Goal: Connect with others: Establish contact or relationships with other users

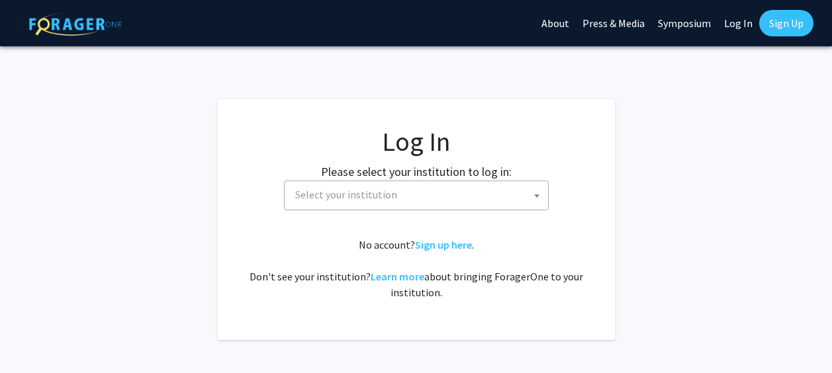
select select
click at [785, 21] on link "Sign Up" at bounding box center [786, 23] width 54 height 26
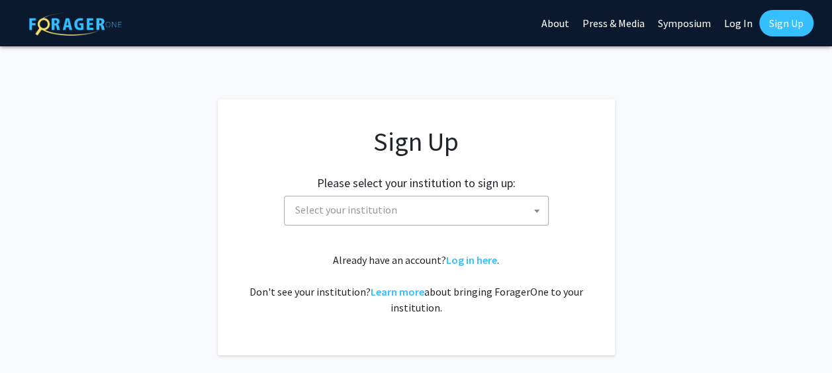
click at [523, 219] on span "Select your institution" at bounding box center [419, 210] width 258 height 27
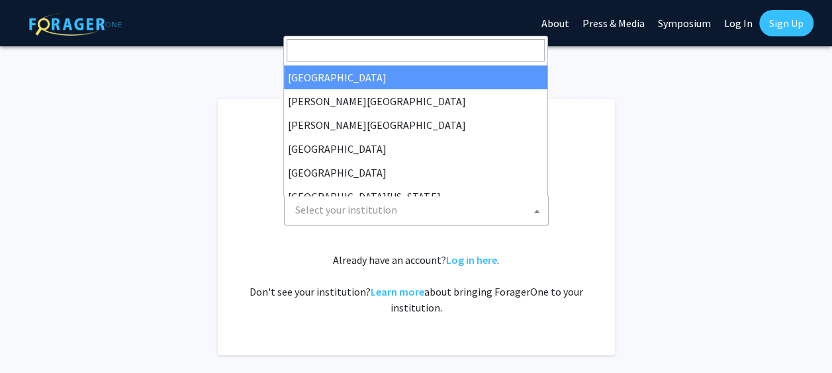
scroll to position [24, 0]
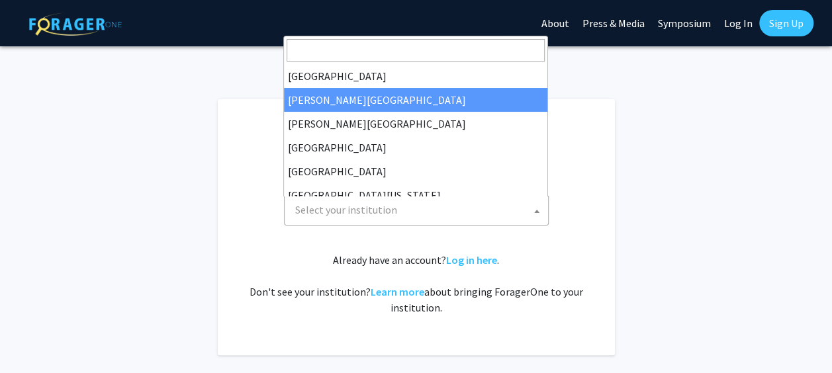
select select "5"
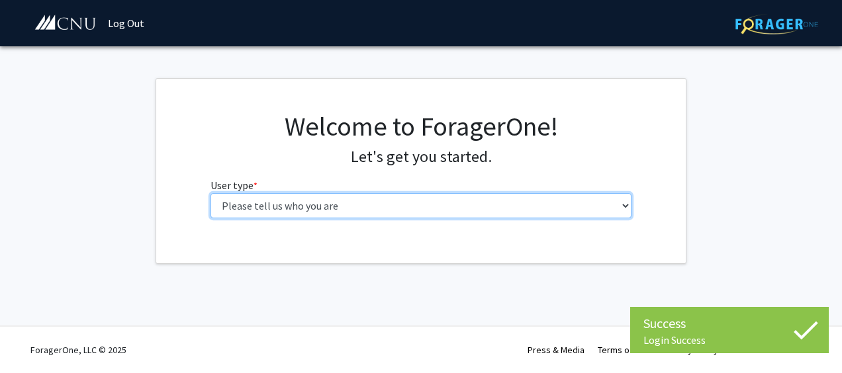
click at [581, 201] on select "Please tell us who you are Undergraduate Student Master's Student Doctoral Cand…" at bounding box center [422, 205] width 422 height 25
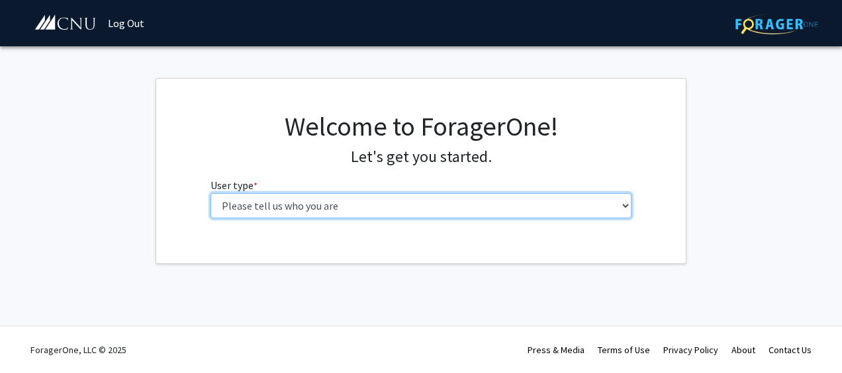
select select "1: undergrad"
click at [211, 193] on select "Please tell us who you are Undergraduate Student Master's Student Doctoral Cand…" at bounding box center [422, 205] width 422 height 25
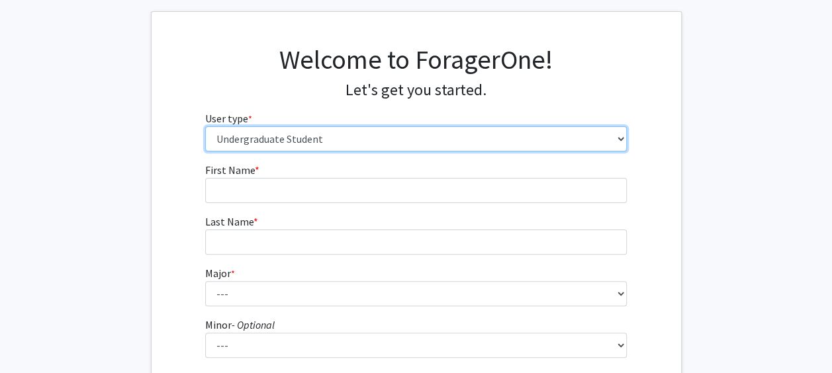
scroll to position [68, 0]
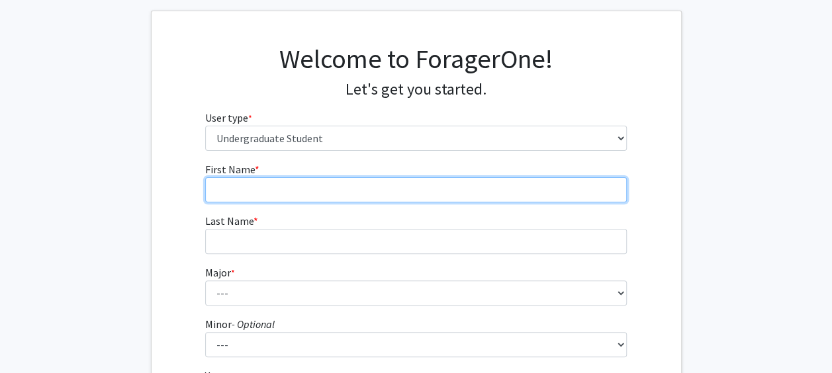
click at [466, 191] on input "First Name * required" at bounding box center [416, 189] width 422 height 25
type input "Jordane"
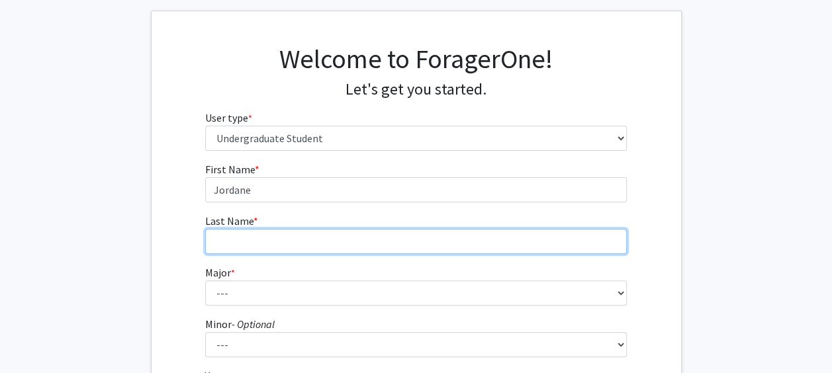
click at [434, 236] on input "Last Name * required" at bounding box center [416, 241] width 422 height 25
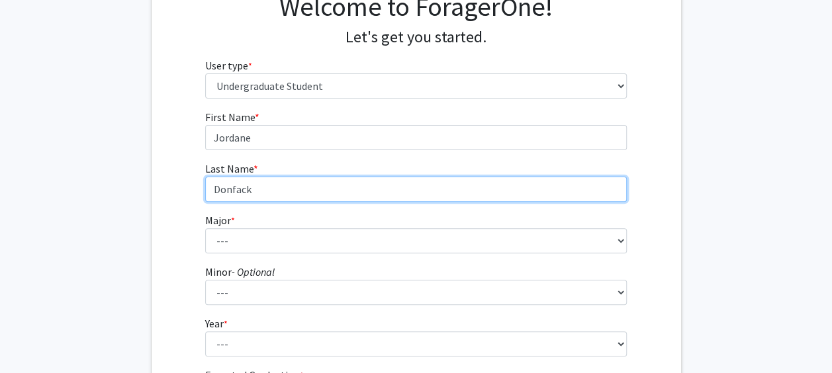
scroll to position [123, 0]
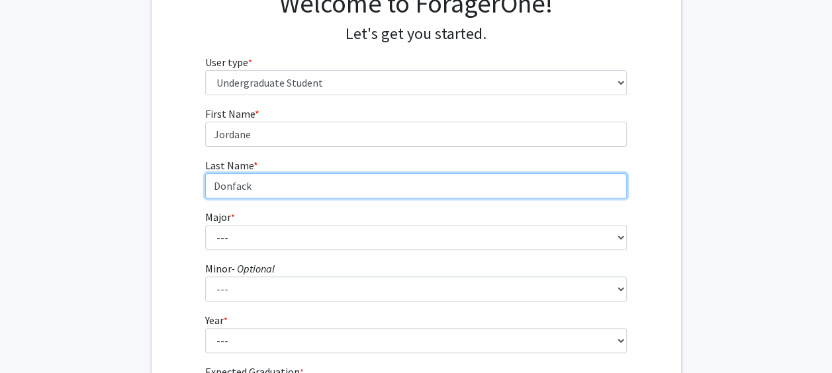
type input "Donfack"
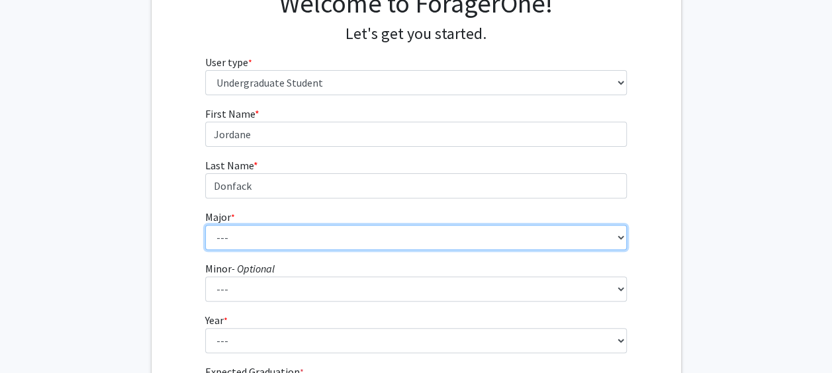
click at [401, 226] on select "--- Accounting Applied Physics Art History Biochemistry Biology Chemistry Class…" at bounding box center [416, 237] width 422 height 25
select select "5: 616"
click at [205, 225] on select "--- Accounting Applied Physics Art History Biochemistry Biology Chemistry Class…" at bounding box center [416, 237] width 422 height 25
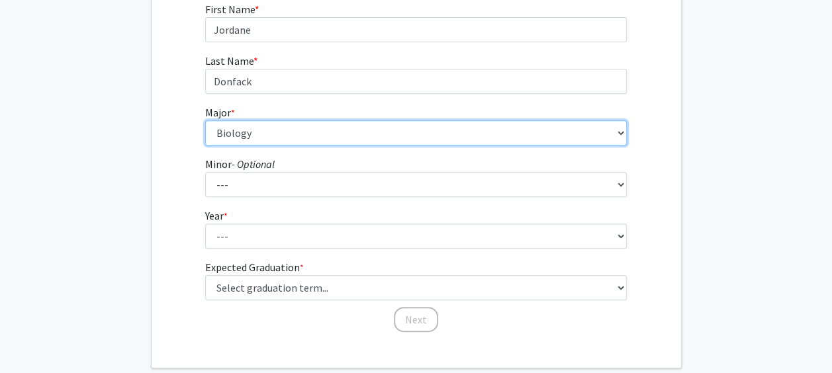
scroll to position [229, 0]
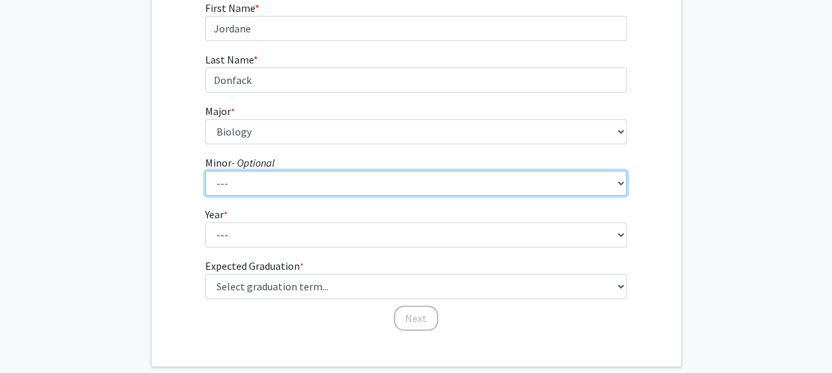
click at [356, 185] on select "--- African American Studies American Studies Anthropology Asian Studies Busine…" at bounding box center [416, 183] width 422 height 25
select select "18: 421"
click at [205, 171] on select "--- African American Studies American Studies Anthropology Asian Studies Busine…" at bounding box center [416, 183] width 422 height 25
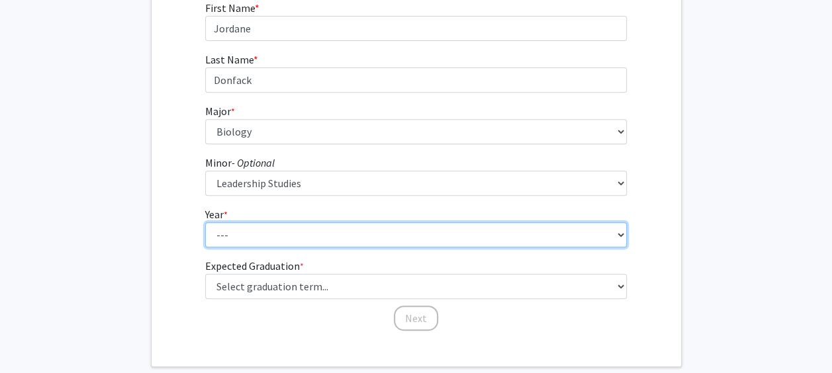
click at [301, 229] on select "--- First-year Sophomore Junior Senior Postbaccalaureate Certificate" at bounding box center [416, 234] width 422 height 25
select select "1: first-year"
click at [205, 222] on select "--- First-year Sophomore Junior Senior Postbaccalaureate Certificate" at bounding box center [416, 234] width 422 height 25
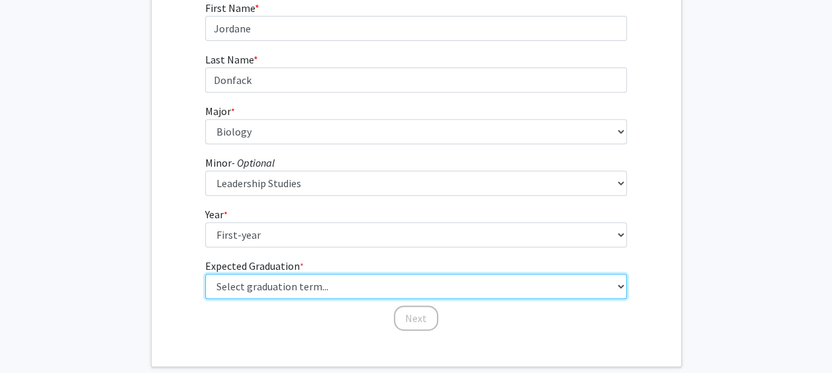
click at [285, 282] on select "Select graduation term... Spring 2025 Summer 2025 Fall 2025 Winter 2025 Spring …" at bounding box center [416, 286] width 422 height 25
select select "17: spring_2029"
click at [205, 274] on select "Select graduation term... Spring 2025 Summer 2025 Fall 2025 Winter 2025 Spring …" at bounding box center [416, 286] width 422 height 25
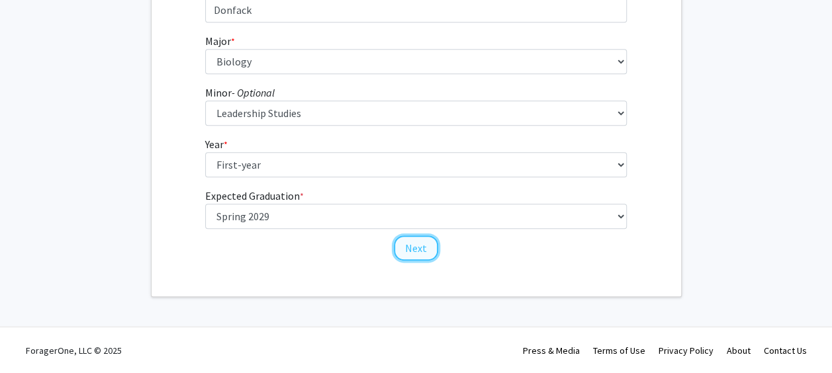
click at [404, 252] on button "Next" at bounding box center [416, 248] width 44 height 25
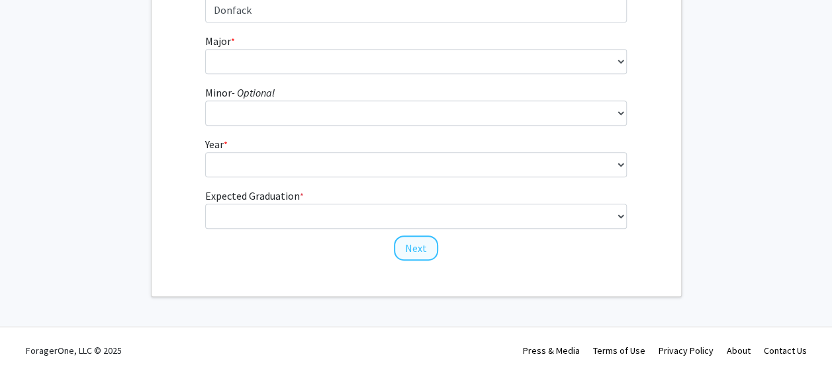
scroll to position [0, 0]
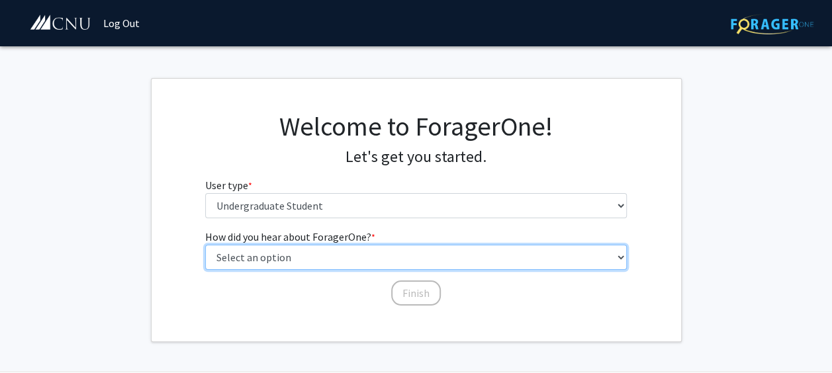
click at [389, 254] on select "Select an option Peer/student recommendation Faculty/staff recommendation Unive…" at bounding box center [416, 257] width 422 height 25
select select "3: university_website"
click at [205, 245] on select "Select an option Peer/student recommendation Faculty/staff recommendation Unive…" at bounding box center [416, 257] width 422 height 25
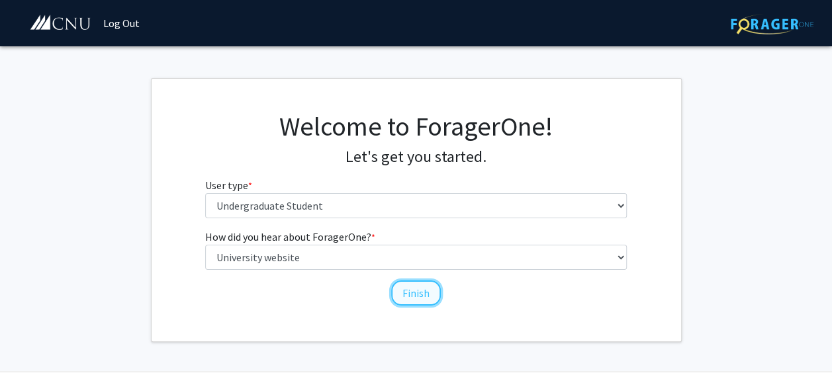
click at [428, 289] on button "Finish" at bounding box center [416, 293] width 50 height 25
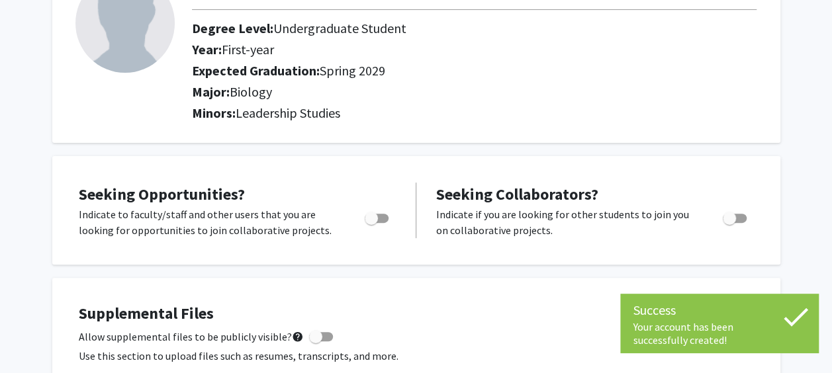
scroll to position [115, 0]
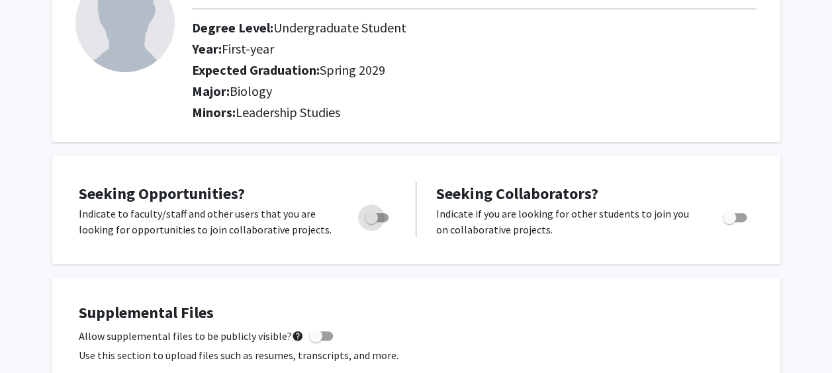
click at [374, 216] on span "Toggle" at bounding box center [371, 217] width 13 height 13
click at [371, 222] on input "Are you actively seeking opportunities?" at bounding box center [371, 222] width 1 height 1
checkbox input "true"
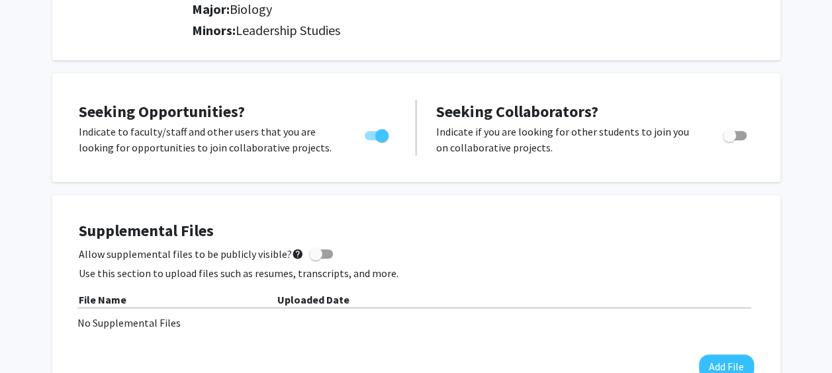
scroll to position [196, 0]
click at [309, 256] on span at bounding box center [315, 254] width 13 height 13
click at [315, 260] on input "Allow supplemental files to be publicly visible? help" at bounding box center [315, 260] width 1 height 1
checkbox input "true"
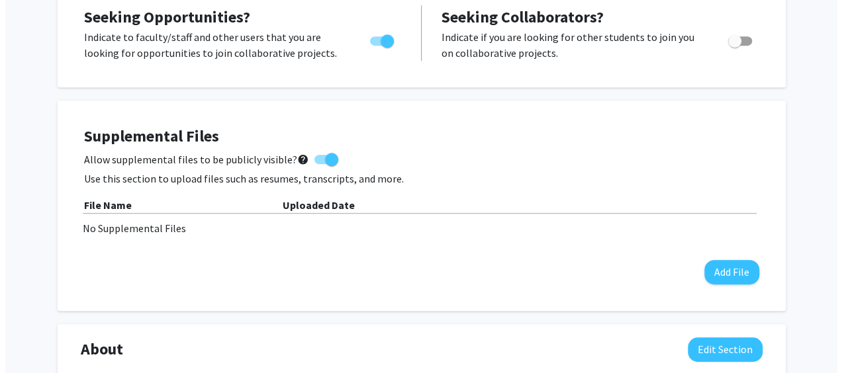
scroll to position [303, 0]
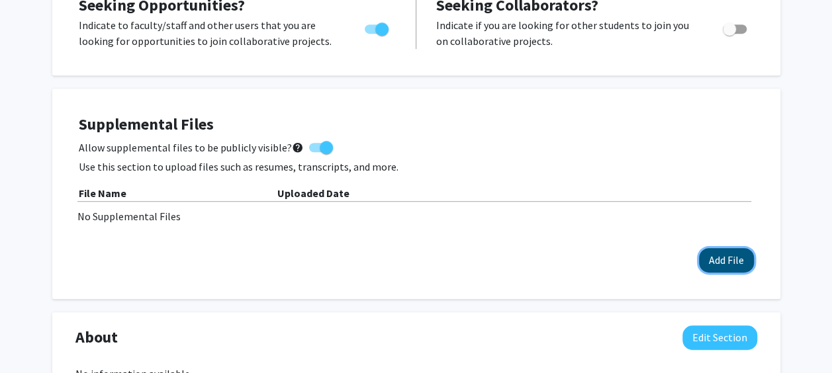
click at [728, 258] on button "Add File" at bounding box center [726, 260] width 55 height 24
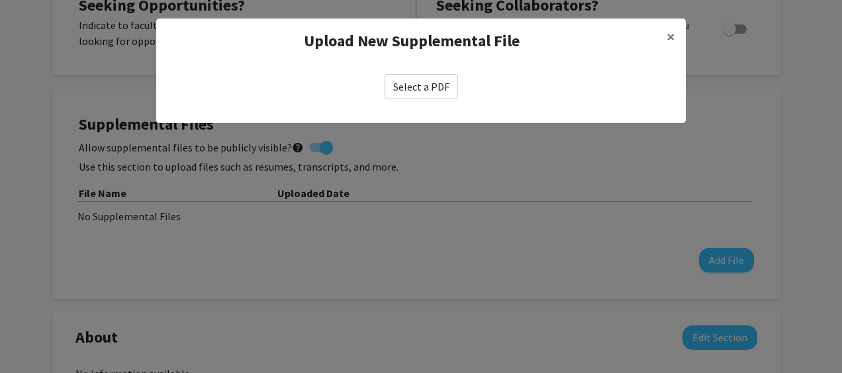
click at [413, 97] on label "Select a PDF" at bounding box center [421, 86] width 73 height 25
click at [0, 0] on input "Select a PDF" at bounding box center [0, 0] width 0 height 0
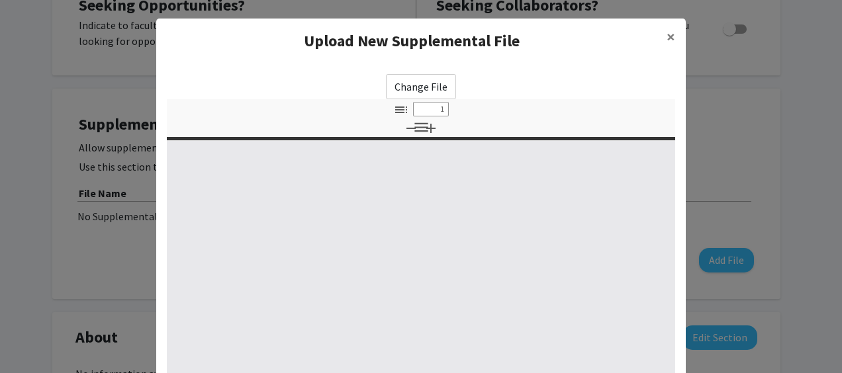
select select "custom"
type input "0"
select select "custom"
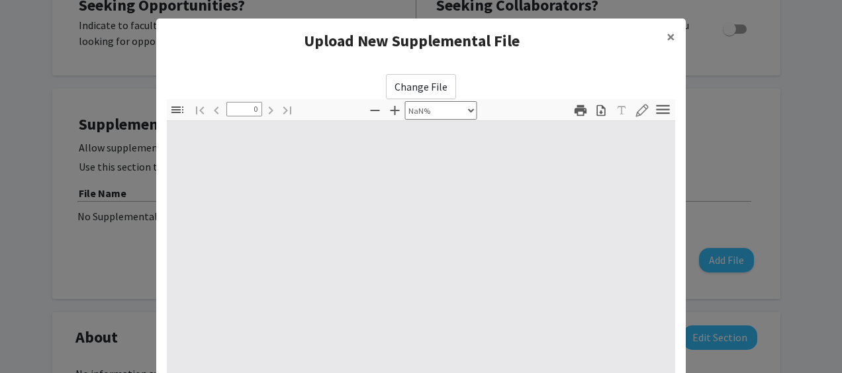
type input "1"
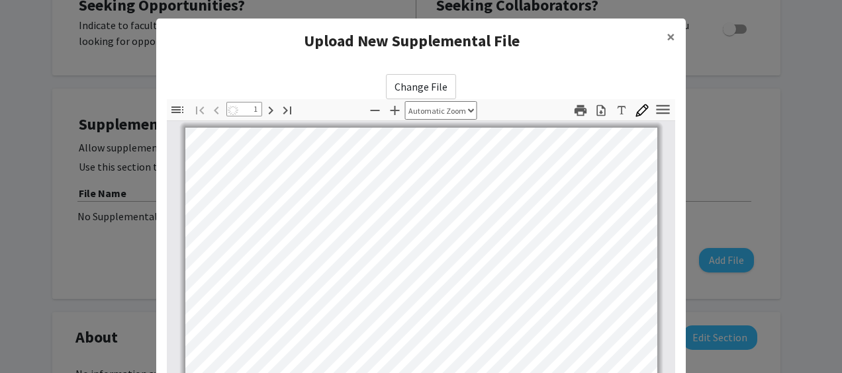
select select "auto"
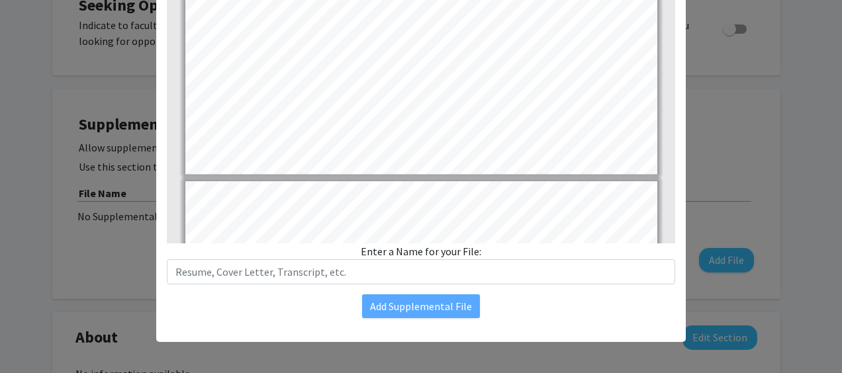
type input "2"
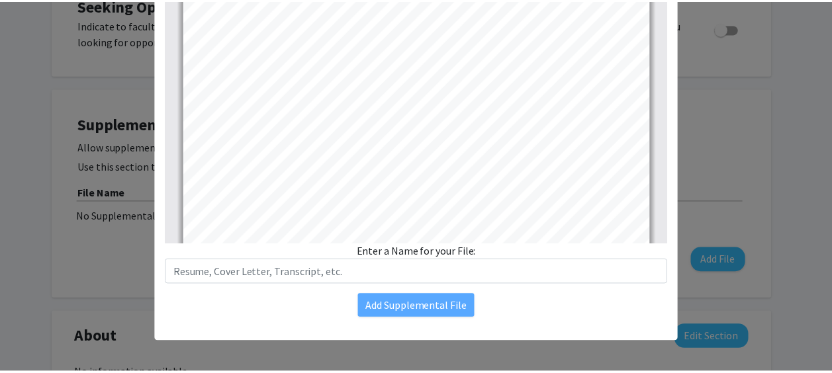
scroll to position [656, 0]
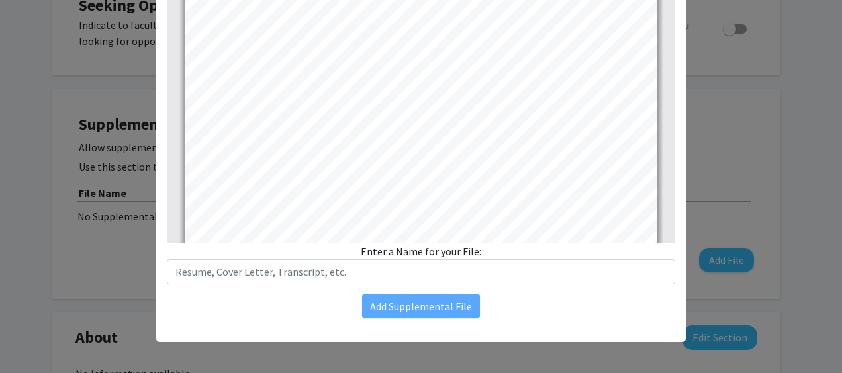
click at [433, 250] on div "Enter a Name for your File:" at bounding box center [421, 264] width 509 height 41
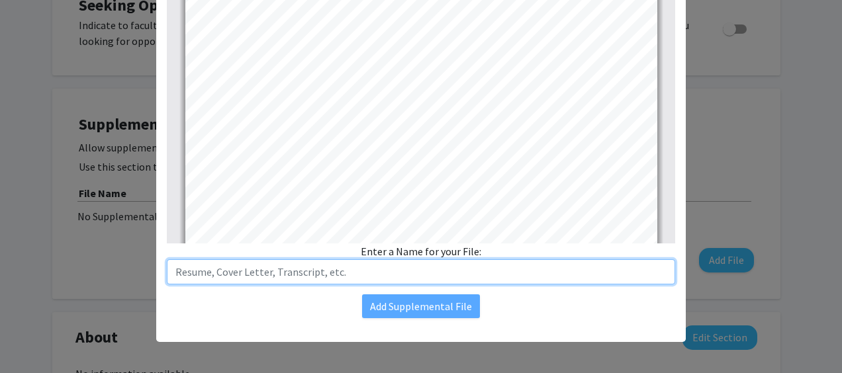
click at [412, 273] on input "text" at bounding box center [421, 272] width 509 height 25
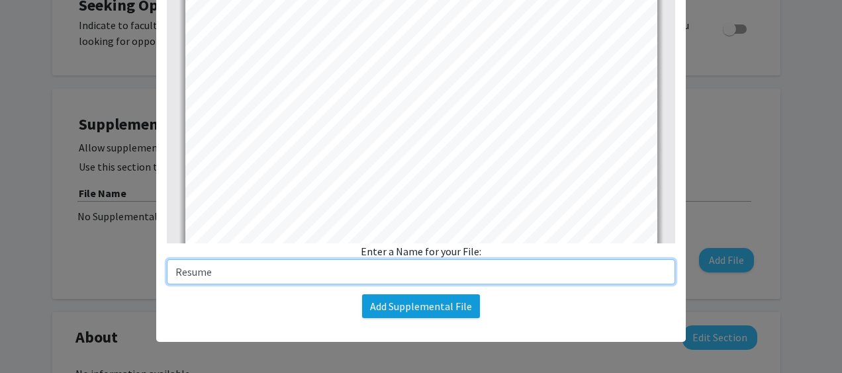
type input "Resume"
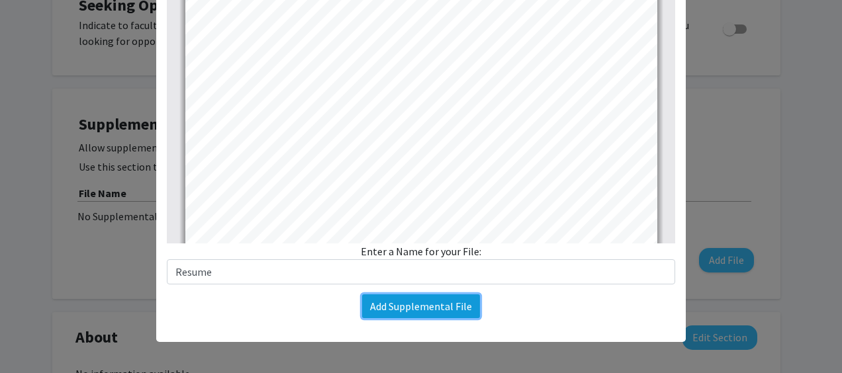
click at [401, 301] on button "Add Supplemental File" at bounding box center [421, 307] width 118 height 24
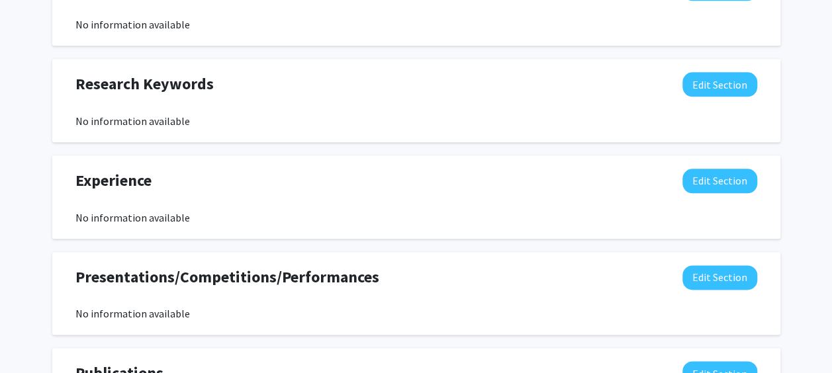
scroll to position [677, 0]
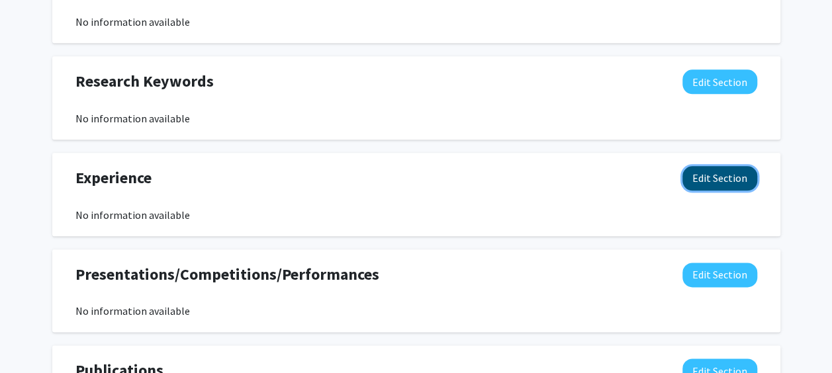
click at [701, 171] on button "Edit Section" at bounding box center [720, 178] width 75 height 24
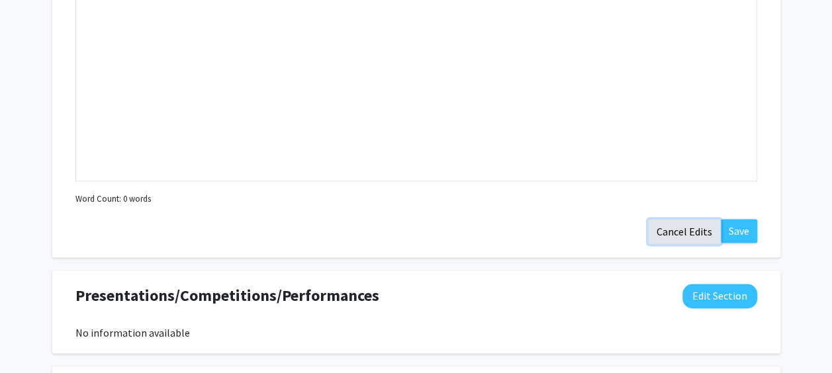
click at [714, 228] on button "Cancel Edits" at bounding box center [684, 231] width 73 height 25
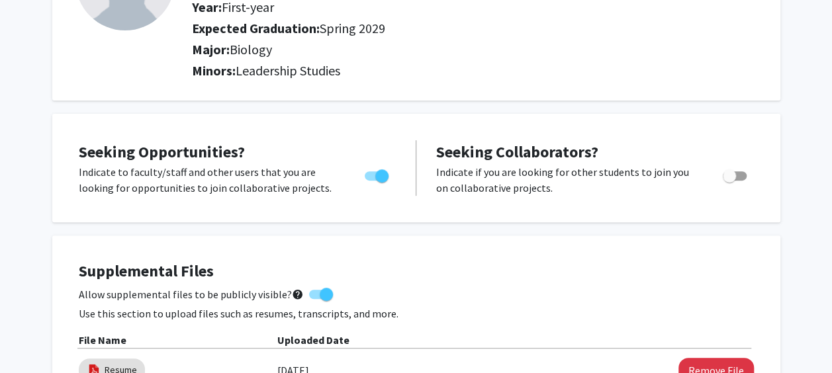
scroll to position [0, 0]
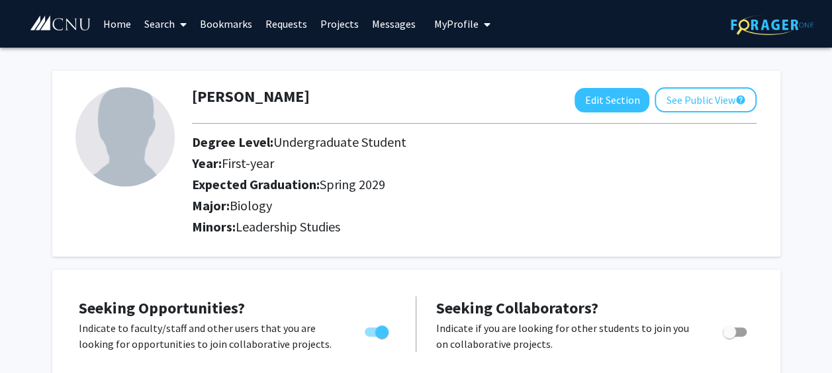
click at [173, 26] on link "Search" at bounding box center [166, 24] width 56 height 46
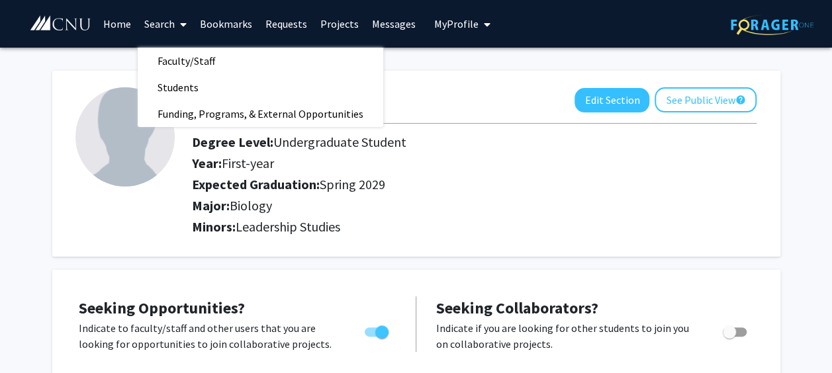
click at [289, 32] on link "Requests" at bounding box center [286, 24] width 55 height 46
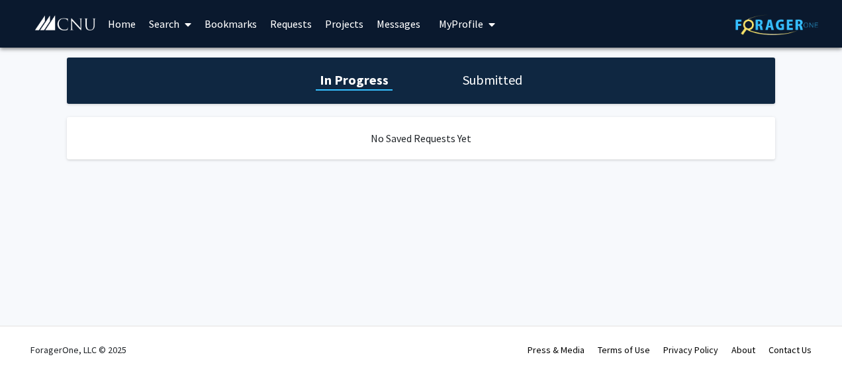
click at [477, 83] on h1 "Submitted" at bounding box center [493, 80] width 68 height 19
click at [187, 16] on span at bounding box center [185, 24] width 12 height 46
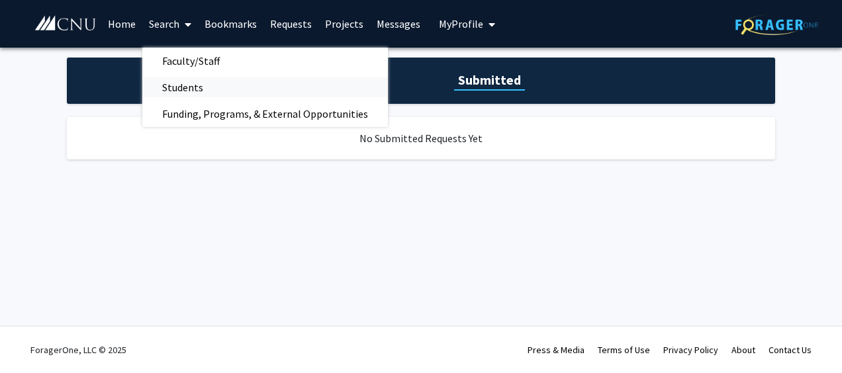
click at [221, 84] on link "Students" at bounding box center [265, 87] width 246 height 20
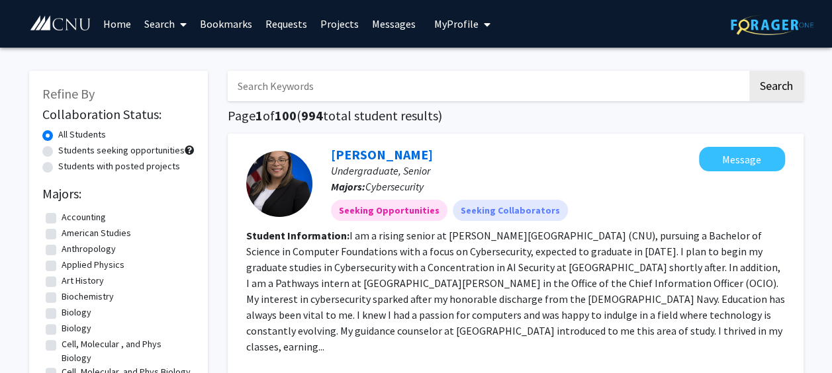
click at [185, 24] on icon at bounding box center [183, 24] width 7 height 11
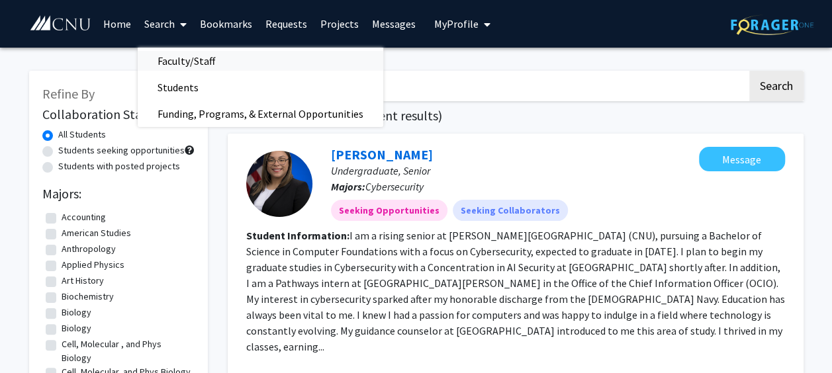
click at [196, 60] on span "Faculty/Staff" at bounding box center [186, 61] width 97 height 26
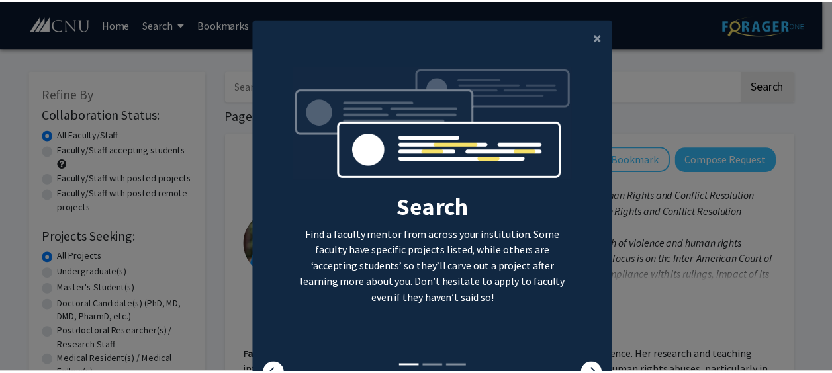
scroll to position [68, 0]
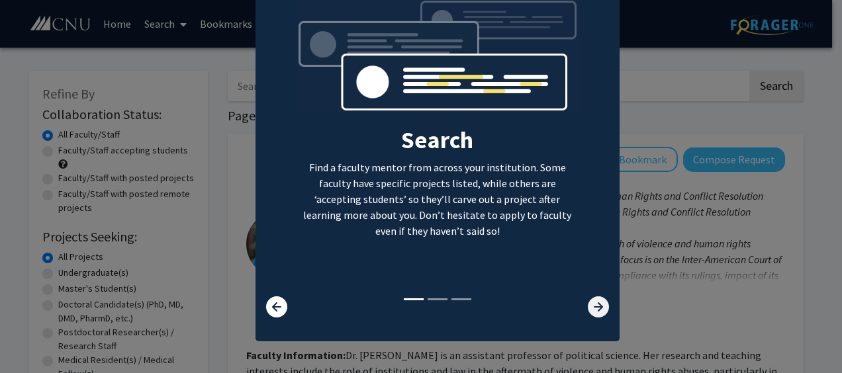
click at [595, 306] on icon at bounding box center [598, 307] width 21 height 21
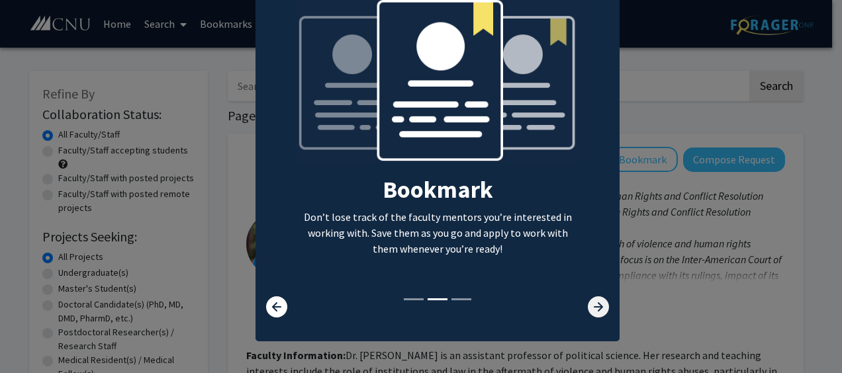
click at [595, 306] on icon at bounding box center [598, 307] width 21 height 21
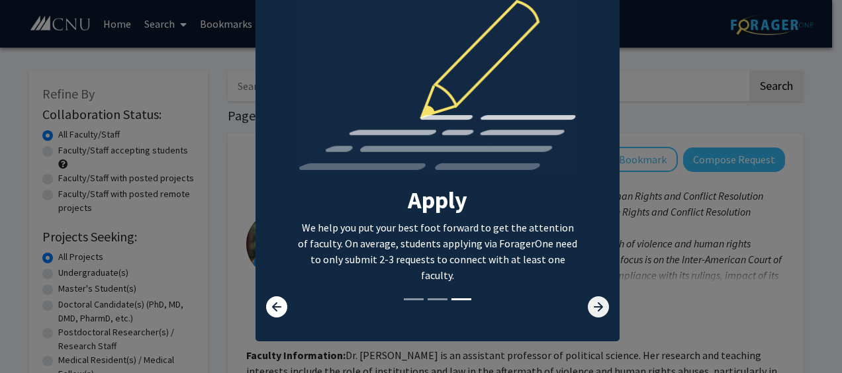
click at [599, 306] on icon at bounding box center [598, 307] width 21 height 21
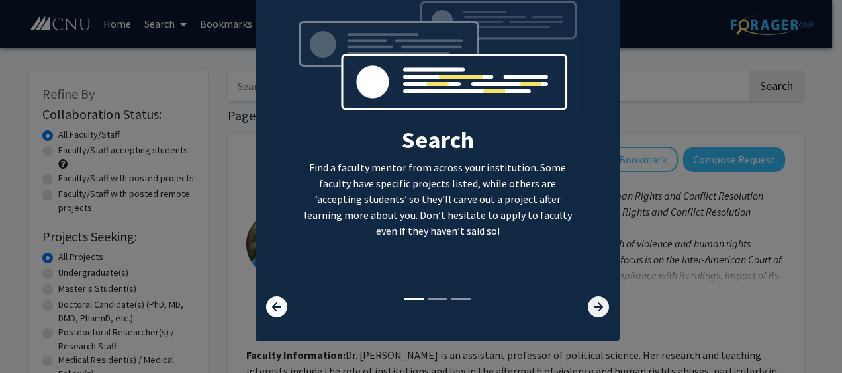
click at [599, 306] on icon at bounding box center [598, 307] width 21 height 21
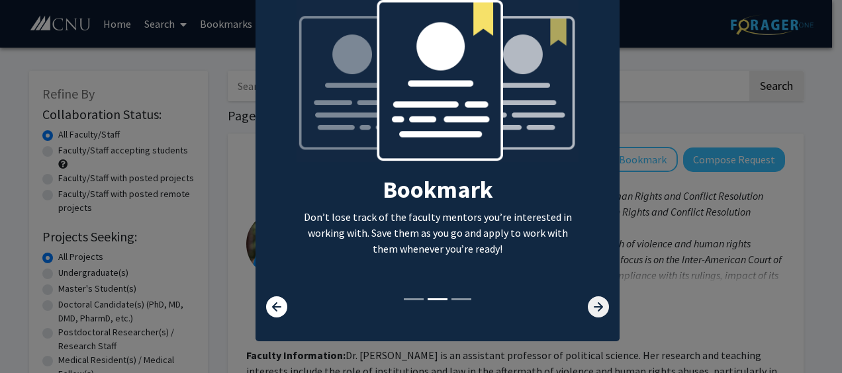
click at [599, 306] on icon at bounding box center [598, 307] width 21 height 21
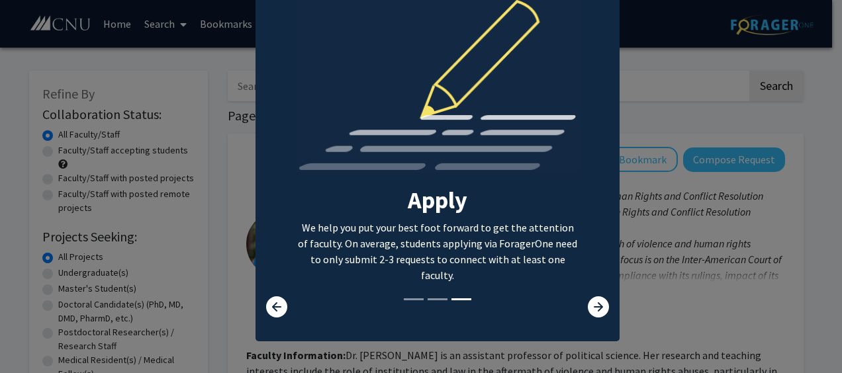
click at [651, 235] on modal-container "× Search Find a faculty mentor from across your institution. Some faculty have …" at bounding box center [421, 186] width 842 height 373
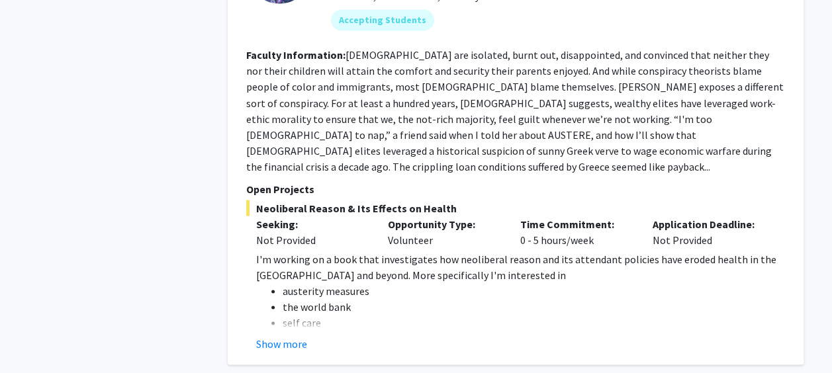
scroll to position [1154, 0]
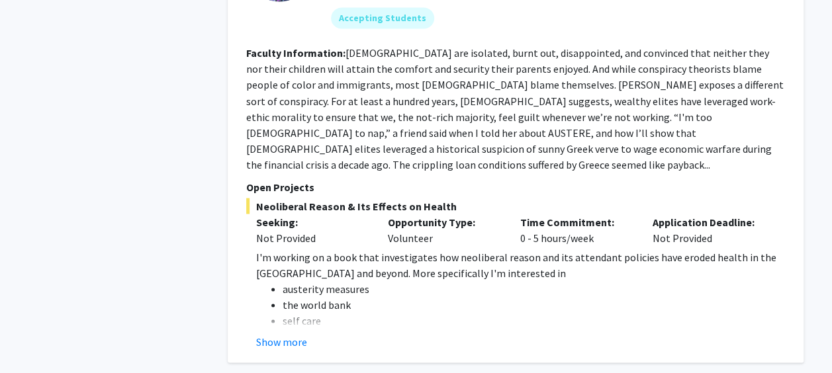
click at [743, 249] on p "I'm working on a book that investigates how neoliberal reason and its attendant…" at bounding box center [520, 265] width 529 height 32
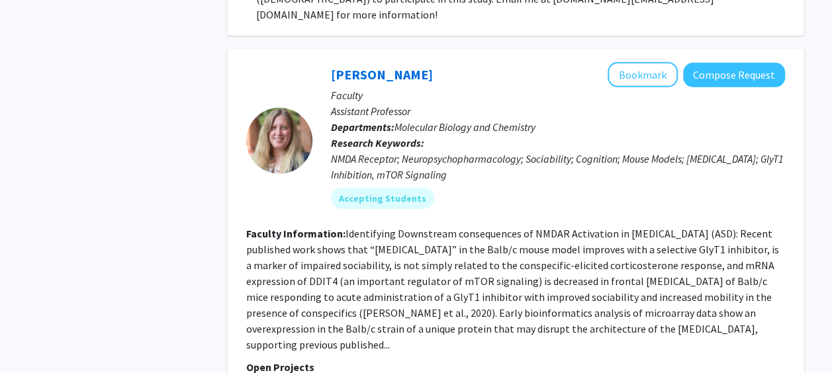
scroll to position [4479, 0]
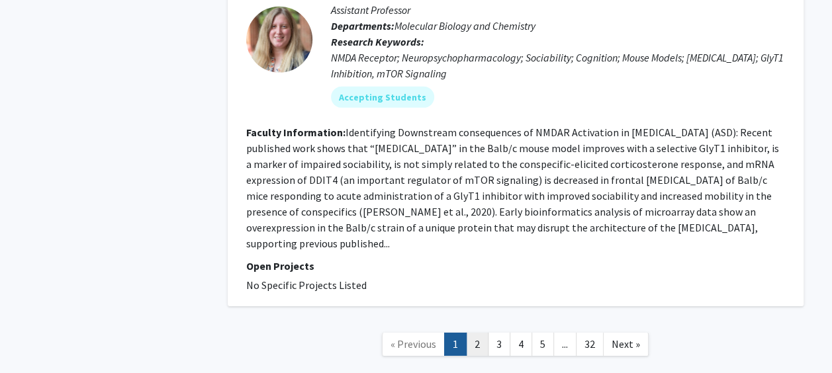
click at [479, 333] on link "2" at bounding box center [477, 344] width 23 height 23
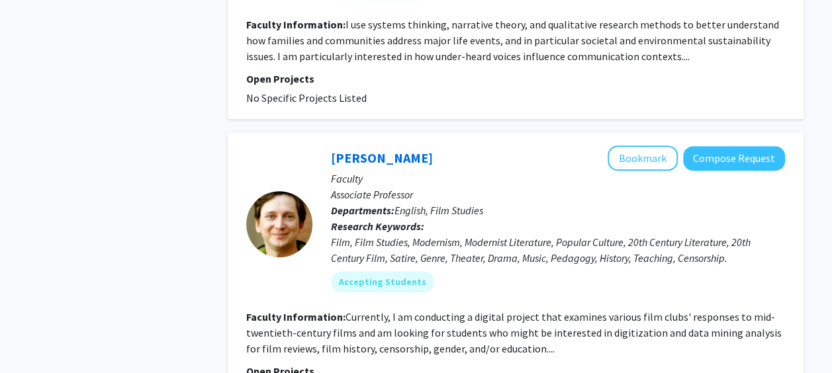
scroll to position [2911, 0]
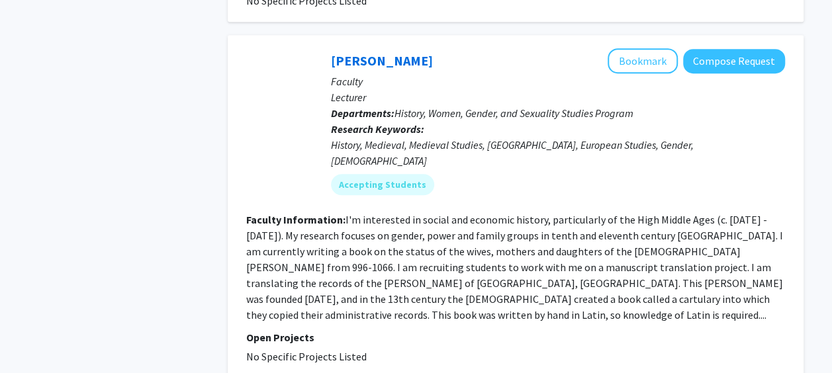
scroll to position [3009, 0]
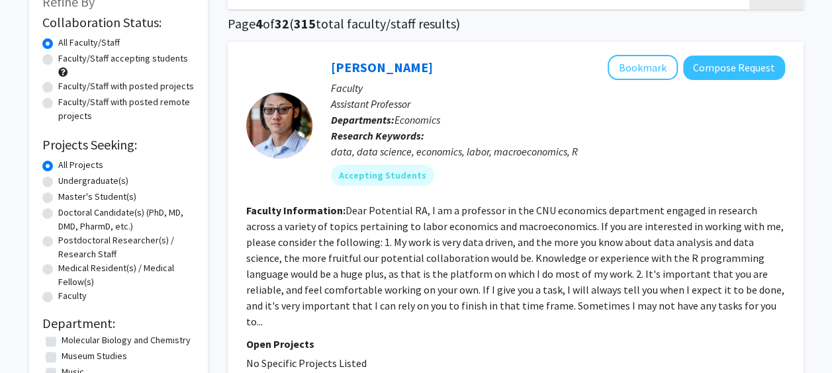
scroll to position [87, 0]
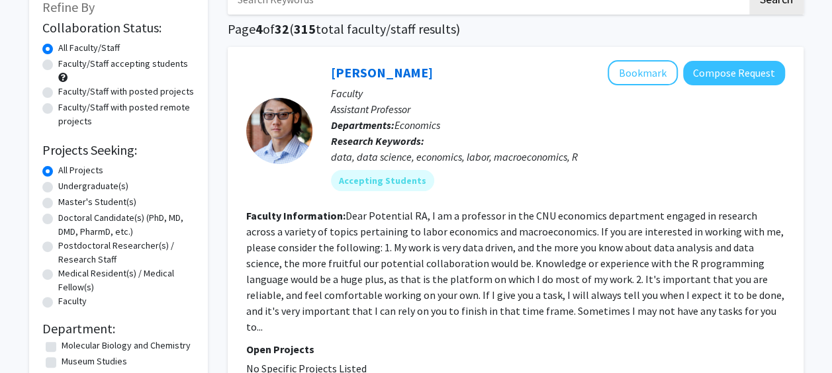
click at [154, 71] on div "Faculty/Staff accepting students" at bounding box center [118, 71] width 152 height 28
click at [164, 86] on label "Faculty/Staff with posted projects" at bounding box center [126, 92] width 136 height 14
click at [67, 86] on input "Faculty/Staff with posted projects" at bounding box center [62, 89] width 9 height 9
radio input "true"
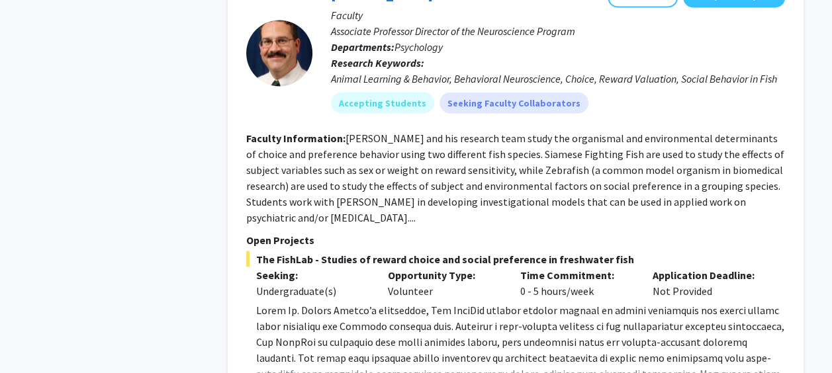
scroll to position [3657, 0]
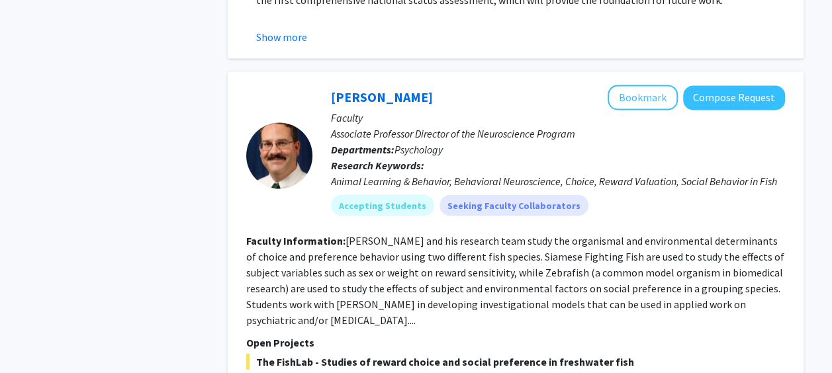
scroll to position [3550, 0]
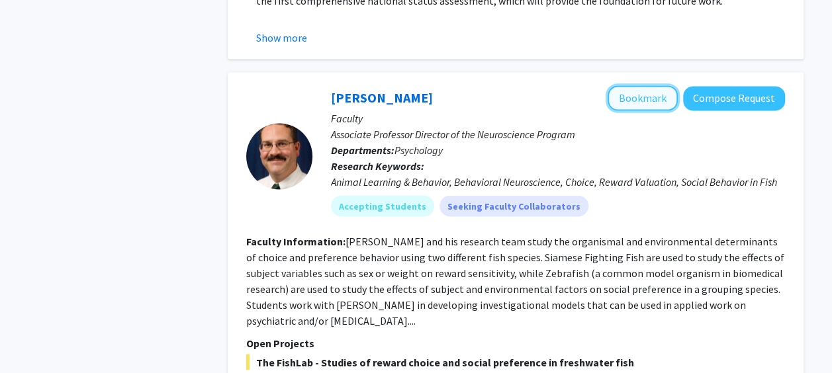
click at [667, 85] on button "Bookmark" at bounding box center [643, 97] width 70 height 25
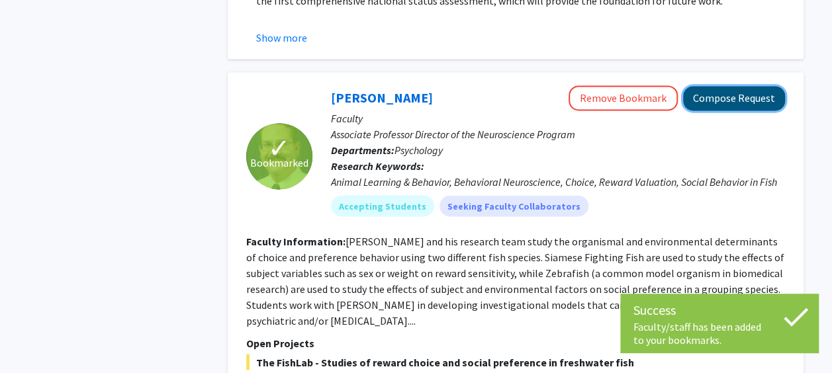
click at [746, 86] on button "Compose Request" at bounding box center [734, 98] width 102 height 24
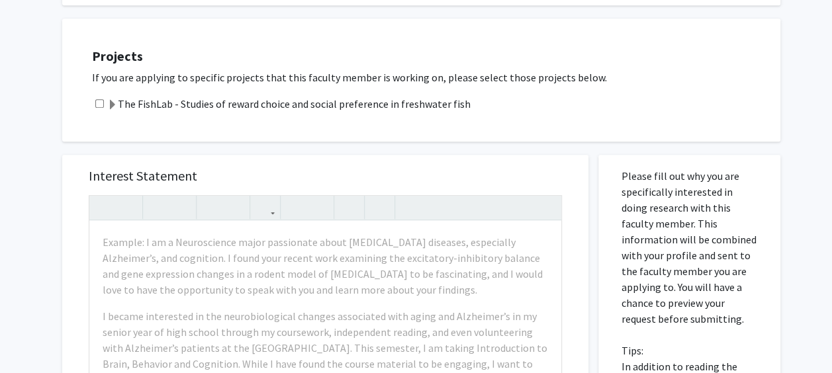
scroll to position [369, 0]
click at [107, 105] on span at bounding box center [112, 106] width 11 height 11
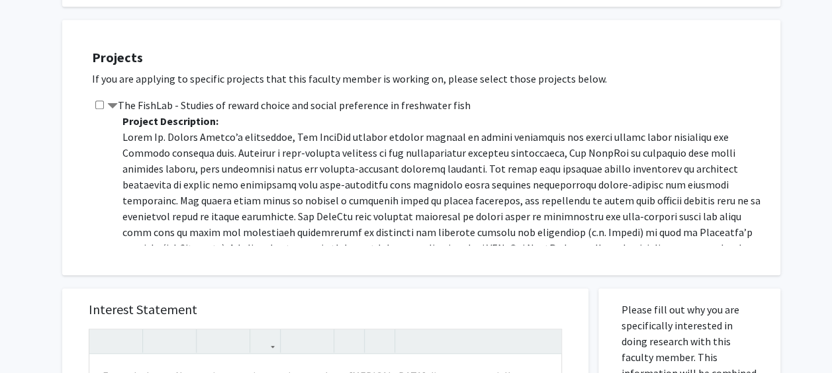
click at [99, 103] on input "checkbox" at bounding box center [99, 105] width 9 height 9
checkbox input "true"
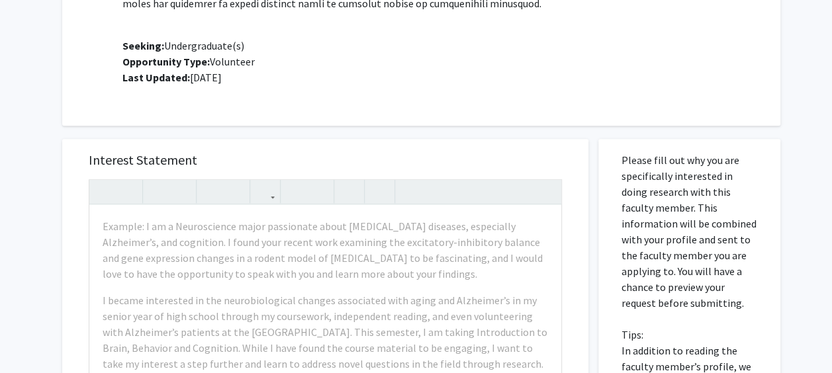
scroll to position [520, 0]
click at [335, 138] on div "Interest Statement Example: I am a Neuroscience major passionate about [MEDICAL…" at bounding box center [325, 335] width 500 height 395
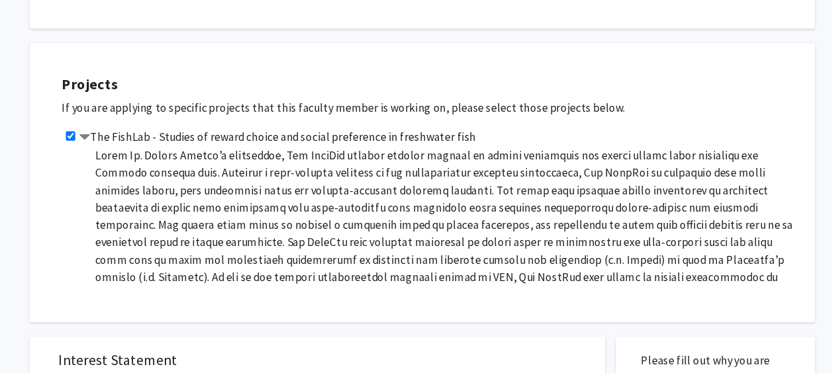
scroll to position [14, 0]
